Goal: Task Accomplishment & Management: Manage account settings

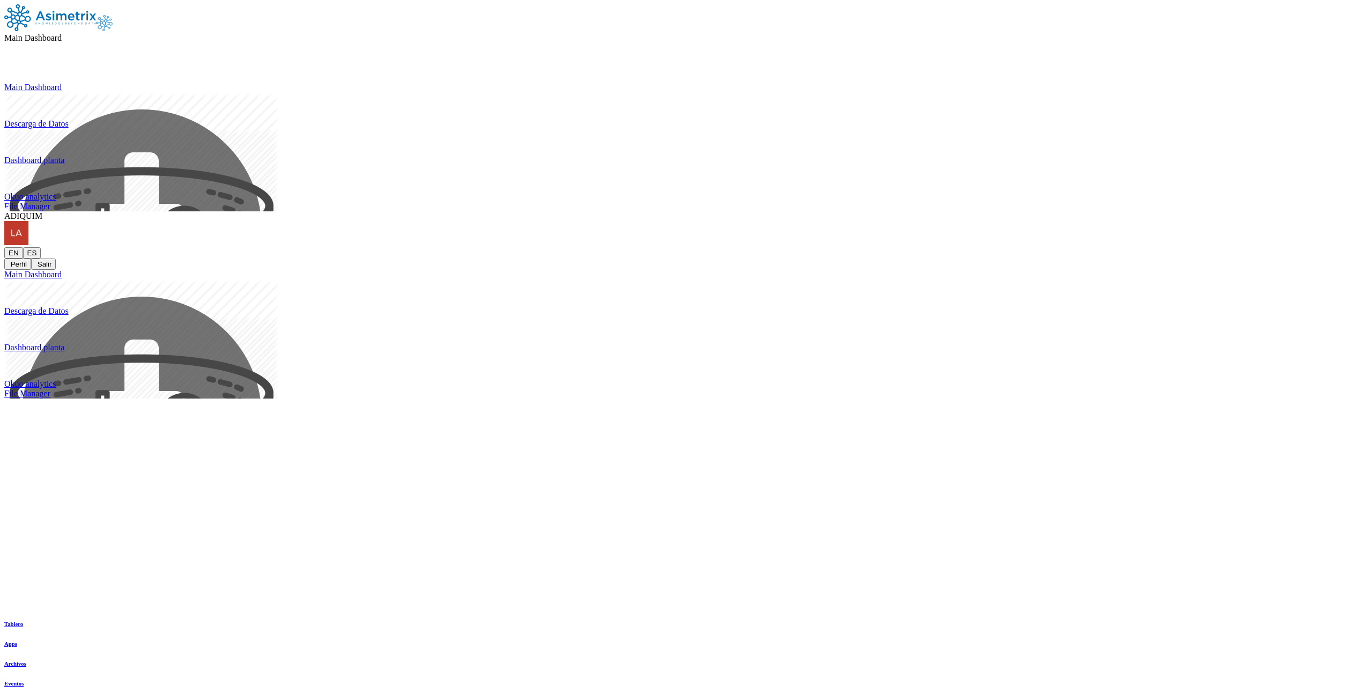
click at [42, 211] on icon at bounding box center [42, 215] width 0 height 9
click at [4, 247] on icon at bounding box center [4, 247] width 0 height 0
click at [31, 258] on button "Perfil" at bounding box center [17, 263] width 27 height 11
click at [4, 247] on icon at bounding box center [4, 247] width 0 height 0
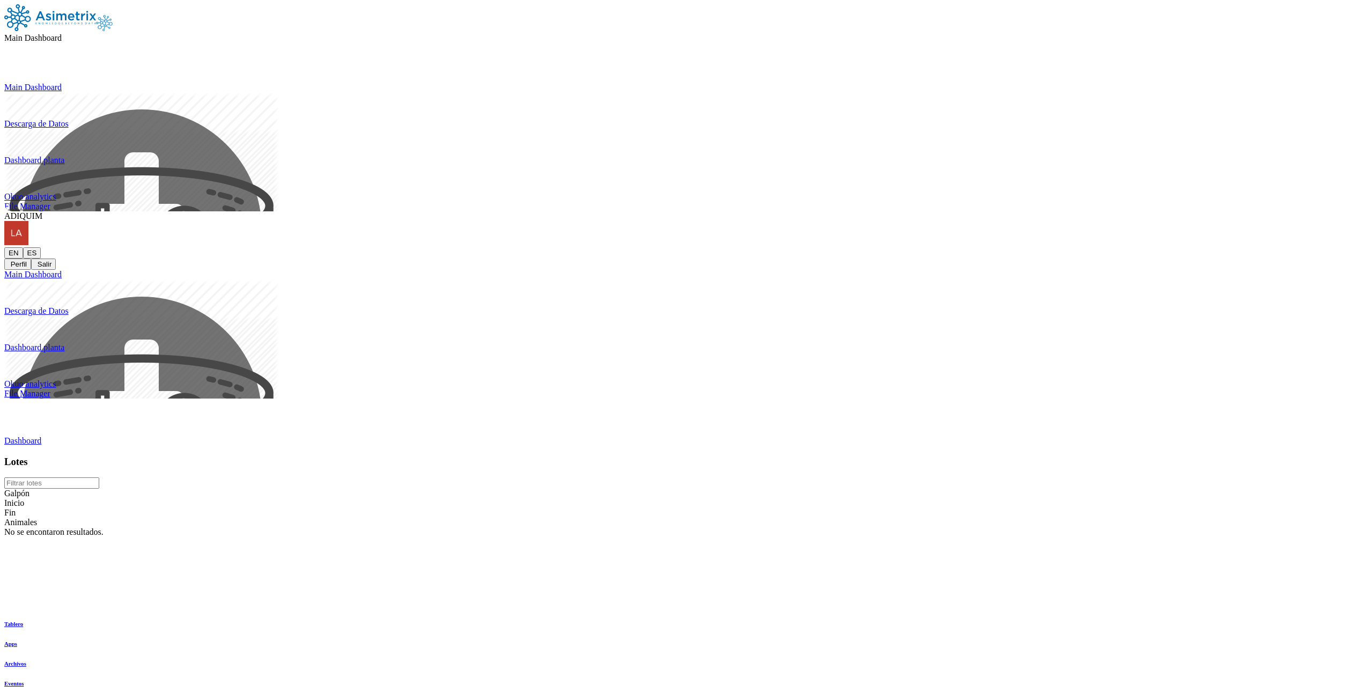
click at [4, 247] on icon at bounding box center [4, 247] width 0 height 0
click at [42, 211] on span "ADIQUIM" at bounding box center [23, 215] width 38 height 9
click at [42, 211] on icon at bounding box center [42, 215] width 0 height 9
click at [4, 247] on icon at bounding box center [4, 247] width 0 height 0
click at [31, 258] on button "Perfil" at bounding box center [17, 263] width 27 height 11
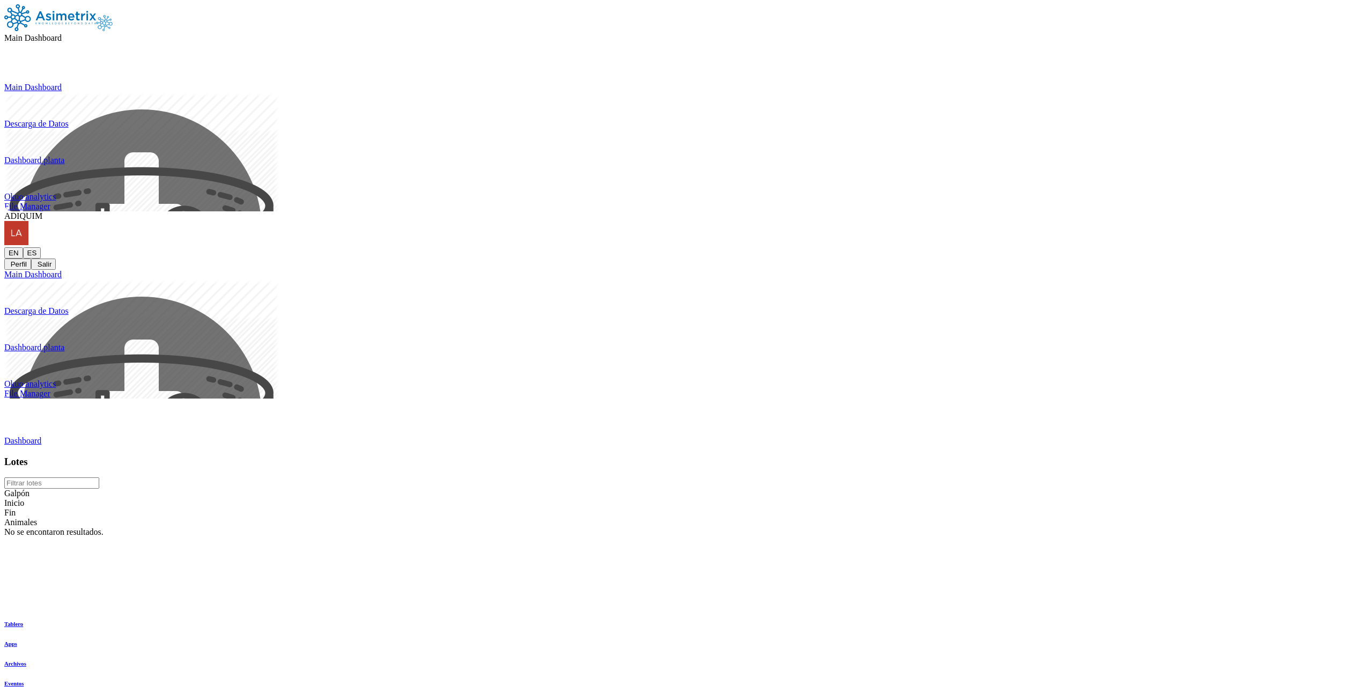
click at [41, 436] on link "Dashboard" at bounding box center [22, 440] width 37 height 9
click at [62, 33] on icon at bounding box center [62, 37] width 0 height 9
click at [4, 83] on icon at bounding box center [4, 83] width 0 height 0
click at [4, 247] on icon at bounding box center [4, 247] width 0 height 0
click at [31, 258] on button "Perfil" at bounding box center [17, 263] width 27 height 11
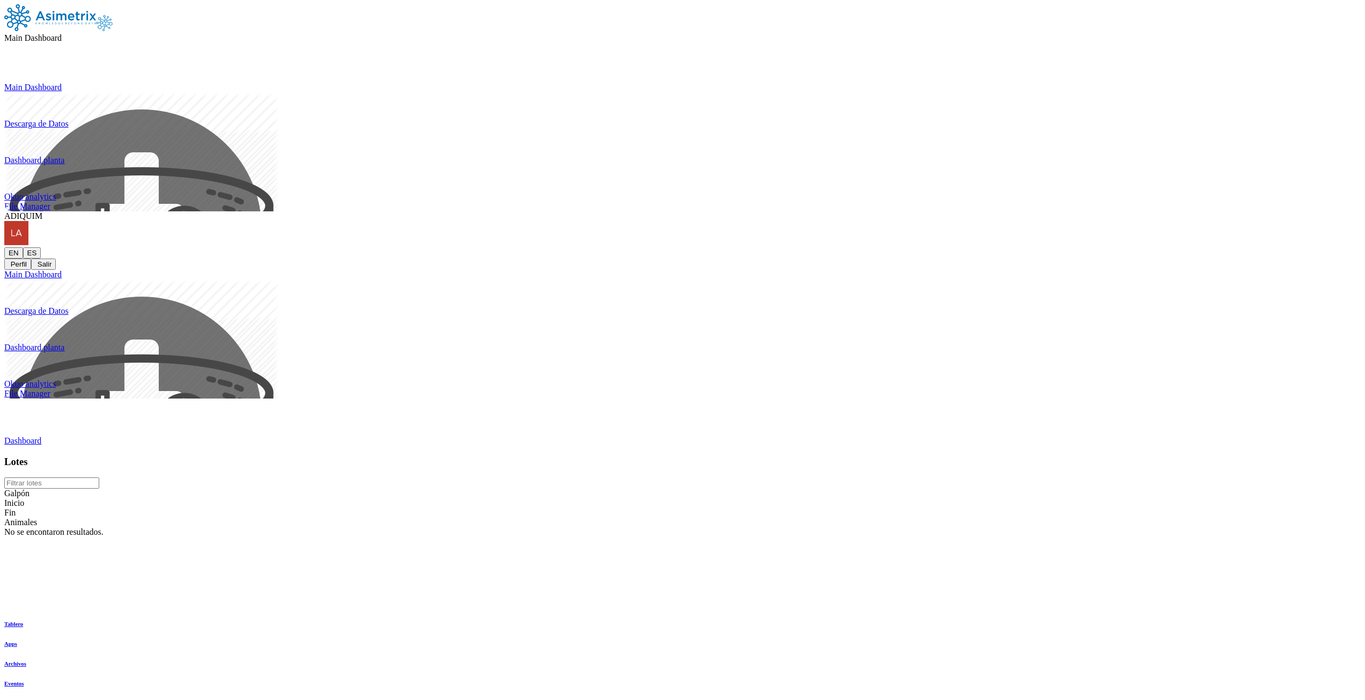
click at [4, 436] on icon at bounding box center [4, 440] width 0 height 9
click at [1347, 211] on div "ADIQUIM EN ES Perfil Salir" at bounding box center [682, 240] width 1356 height 58
click at [4, 247] on icon at bounding box center [4, 247] width 0 height 0
click at [42, 211] on icon at bounding box center [42, 215] width 0 height 9
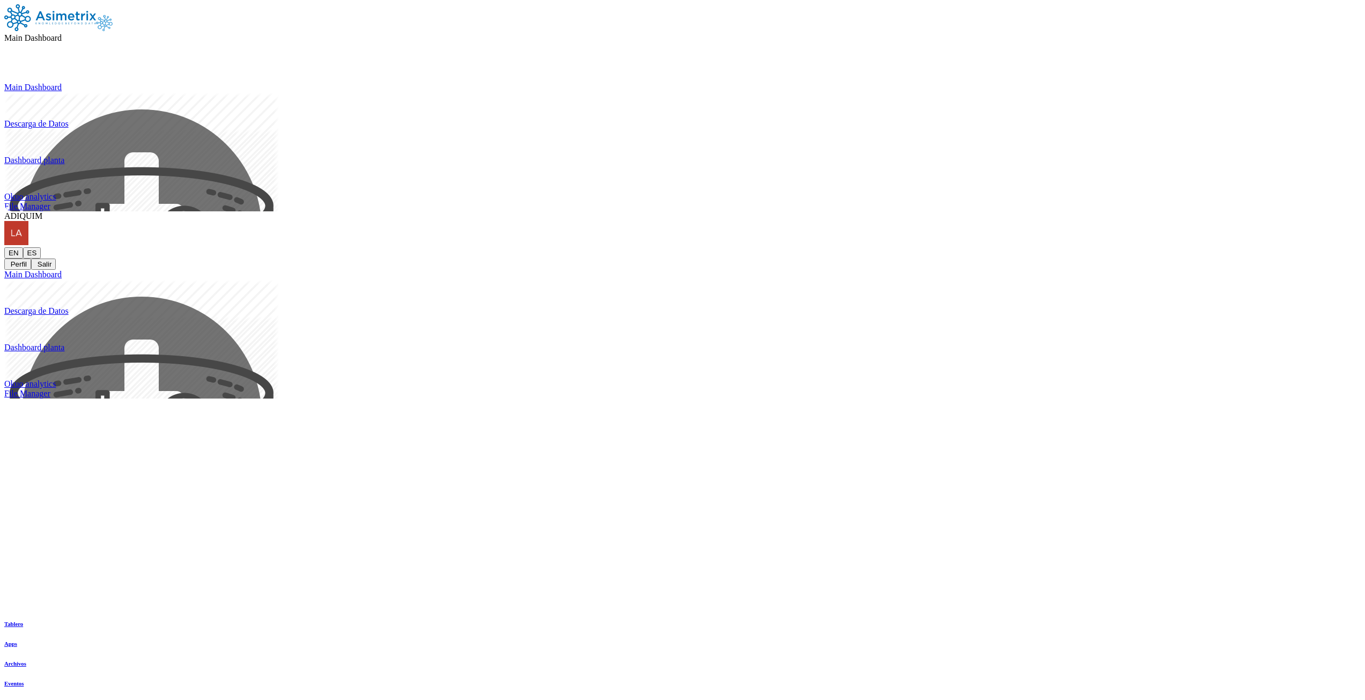
click at [4, 247] on icon at bounding box center [4, 247] width 0 height 0
click at [56, 258] on button "Salir" at bounding box center [43, 263] width 25 height 11
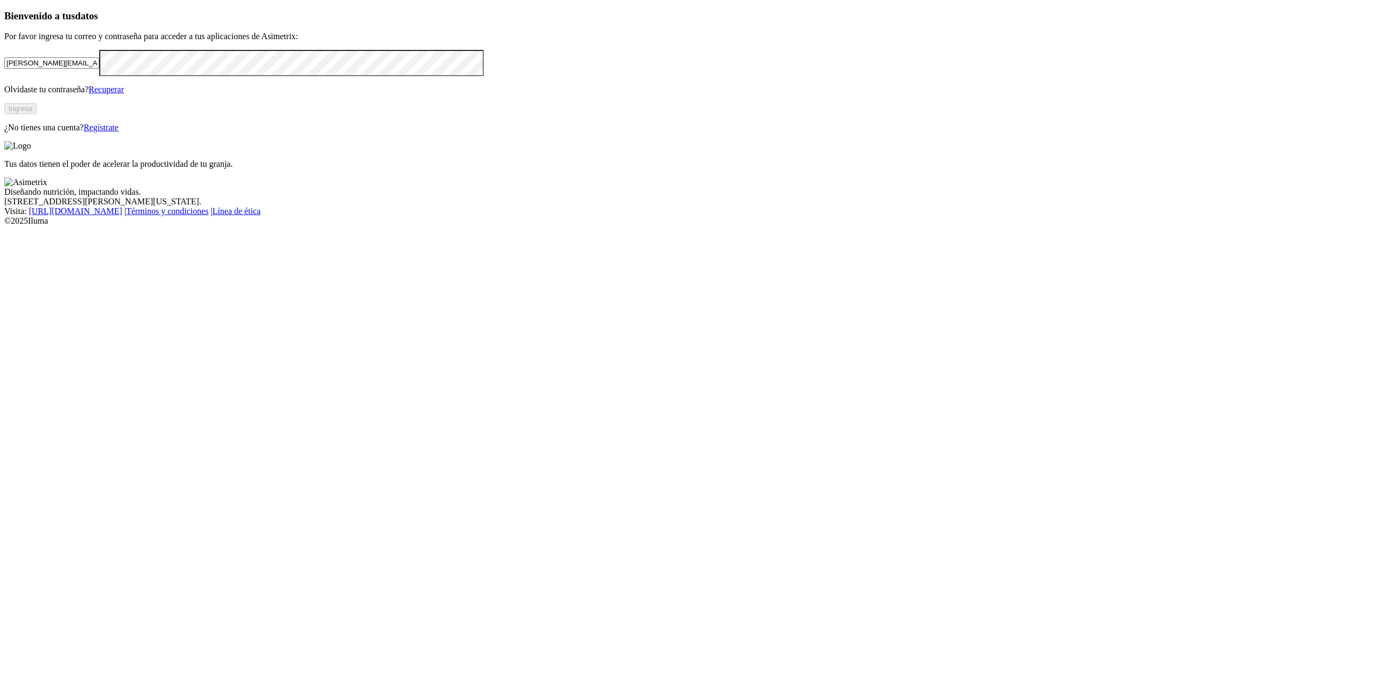
click at [99, 69] on input "[PERSON_NAME][EMAIL_ADDRESS][PERSON_NAME][DOMAIN_NAME]" at bounding box center [51, 62] width 95 height 11
click at [99, 69] on input "sergio.arias@vantu.com.co" at bounding box center [51, 62] width 95 height 11
paste input "laboratorio.calidad-norte@sanimax.com"
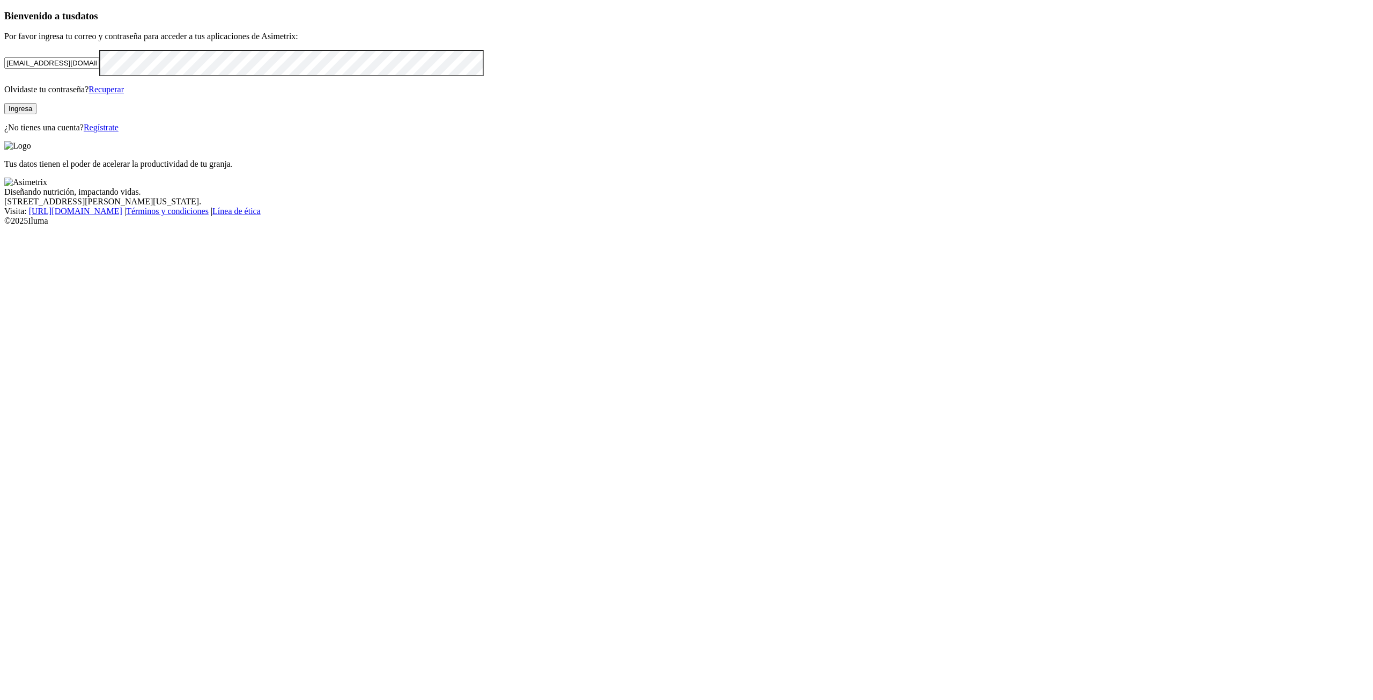
type input "laboratorio.calidad-norte@sanimax.com"
click at [63, 133] on div "Bienvenido a tus datos Por favor ingresa tu correo y contraseña para acceder a …" at bounding box center [686, 71] width 1364 height 123
click at [474, 133] on div "Bienvenido a tus datos Por favor ingresa tu correo y contraseña para acceder a …" at bounding box center [686, 71] width 1364 height 123
click at [36, 114] on button "Ingresa" at bounding box center [20, 108] width 32 height 11
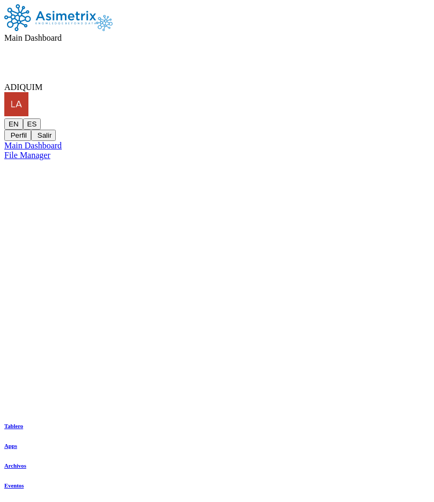
click at [4, 119] on icon at bounding box center [4, 119] width 0 height 0
